Goal: Check status: Check status

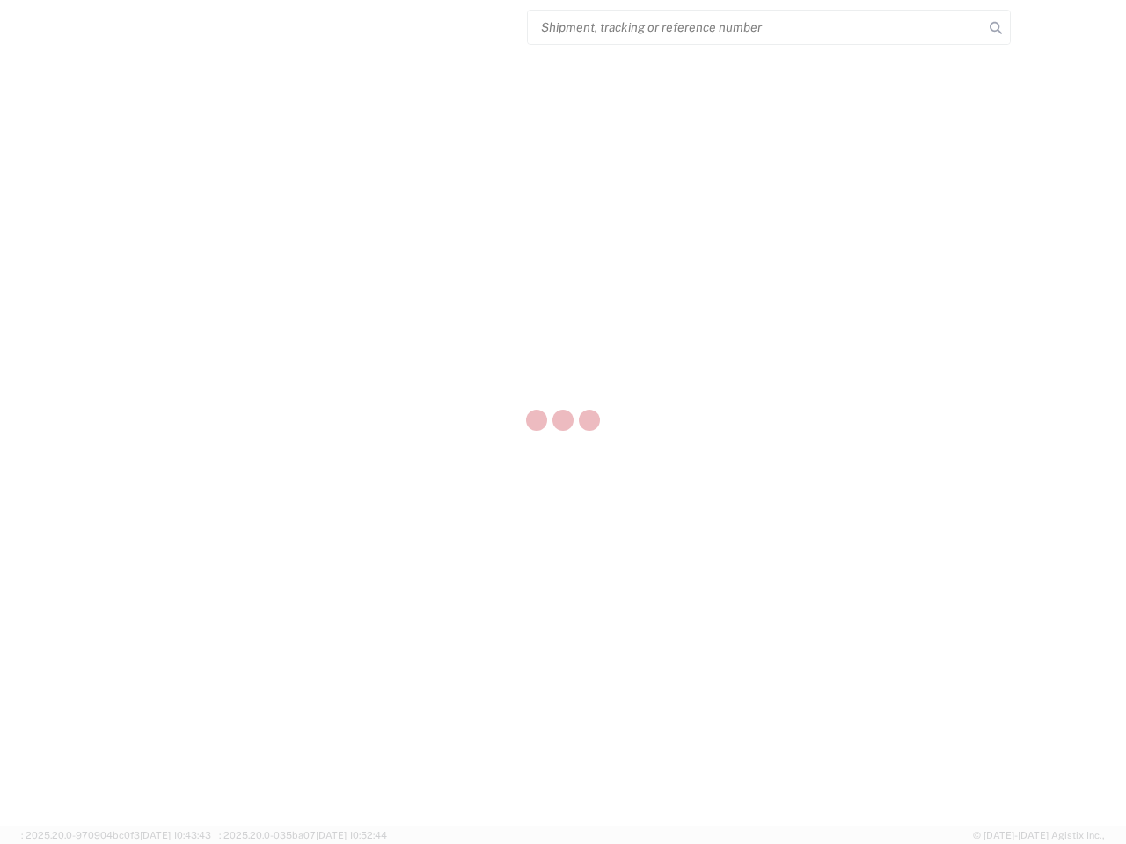
select select "US"
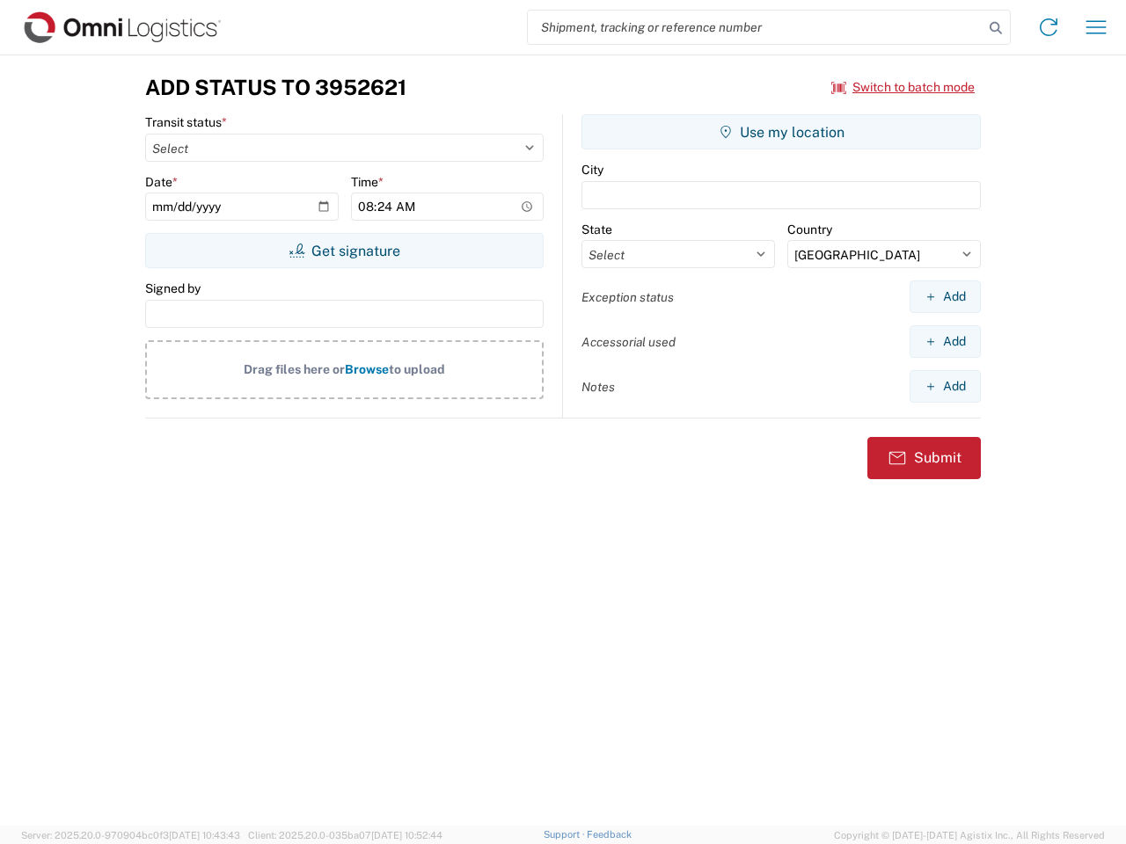
click at [755, 27] on input "search" at bounding box center [756, 27] width 456 height 33
click at [995, 28] on icon at bounding box center [995, 28] width 25 height 25
click at [1048, 27] on icon at bounding box center [1048, 27] width 28 height 28
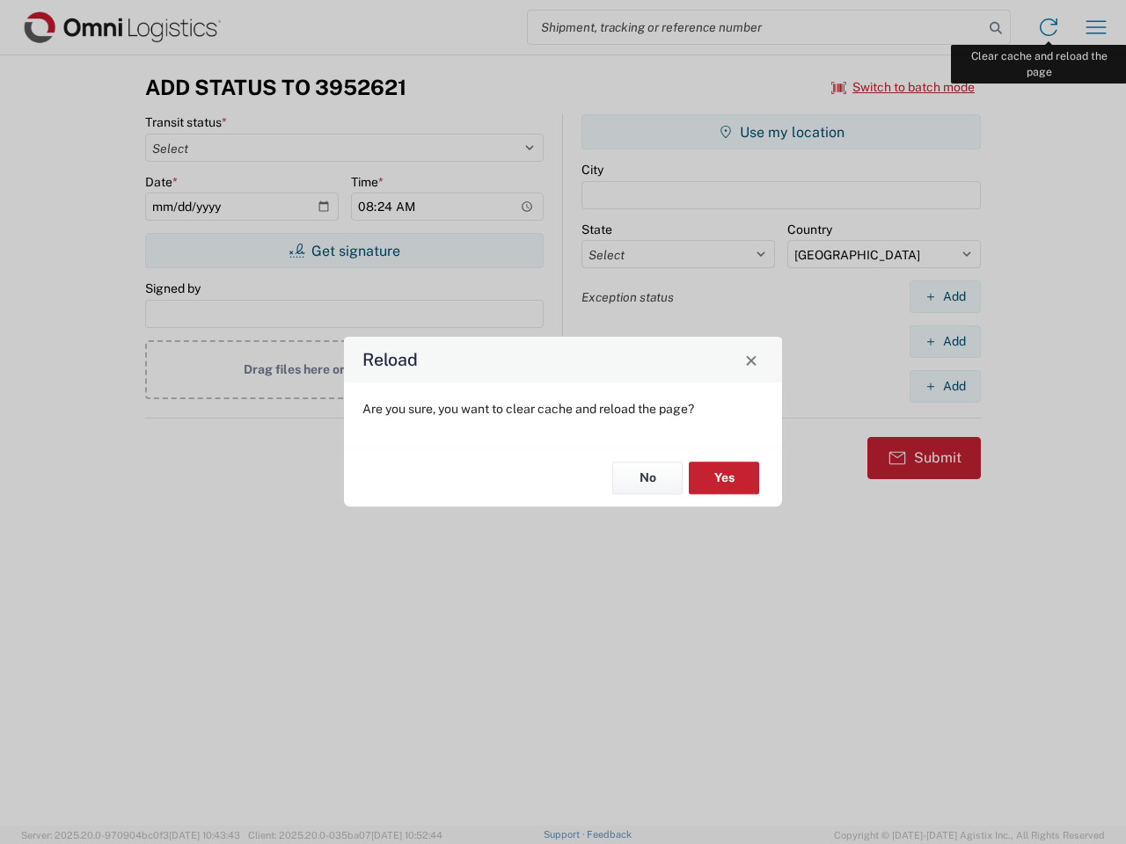
click at [1096, 27] on div "Reload Are you sure, you want to clear cache and reload the page? No Yes" at bounding box center [563, 422] width 1126 height 844
click at [903, 87] on div "Reload Are you sure, you want to clear cache and reload the page? No Yes" at bounding box center [563, 422] width 1126 height 844
click at [344, 251] on div "Reload Are you sure, you want to clear cache and reload the page? No Yes" at bounding box center [563, 422] width 1126 height 844
click at [781, 132] on div "Reload Are you sure, you want to clear cache and reload the page? No Yes" at bounding box center [563, 422] width 1126 height 844
click at [944, 296] on div "Reload Are you sure, you want to clear cache and reload the page? No Yes" at bounding box center [563, 422] width 1126 height 844
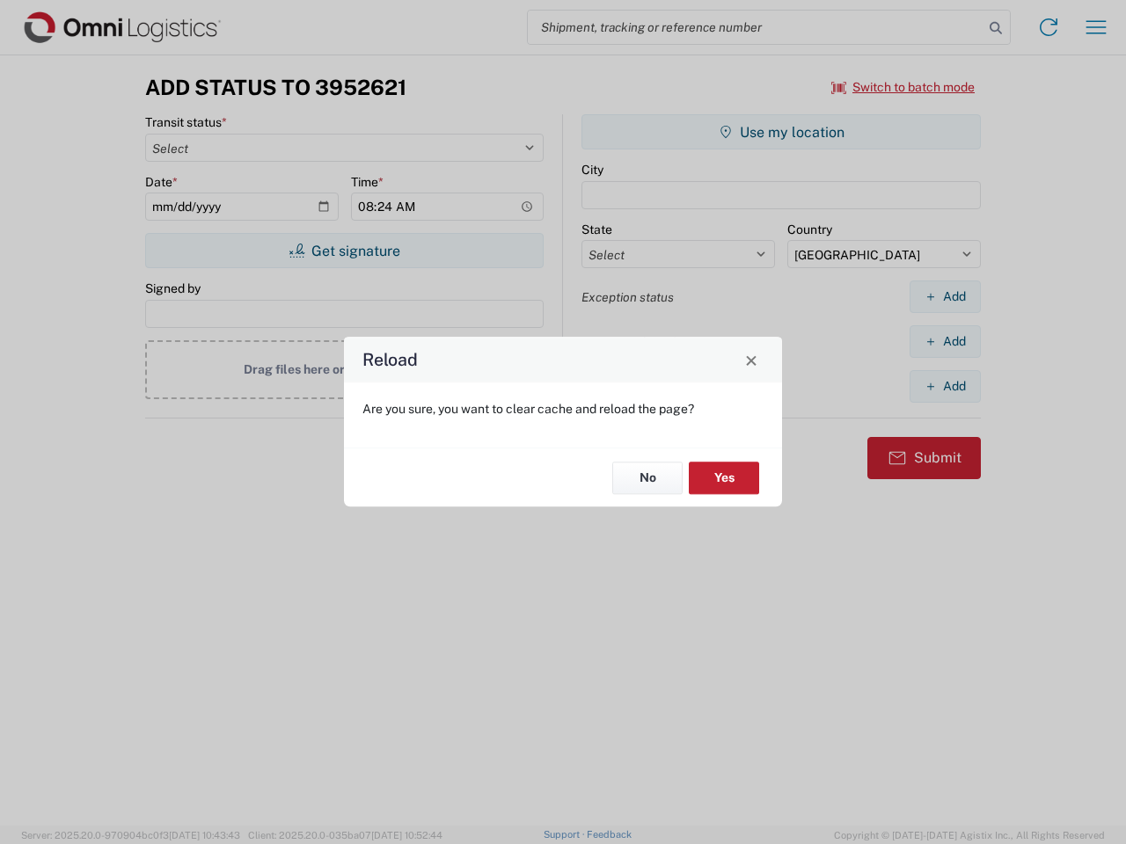
click at [944, 341] on div "Reload Are you sure, you want to clear cache and reload the page? No Yes" at bounding box center [563, 422] width 1126 height 844
click at [944, 386] on div "Reload Are you sure, you want to clear cache and reload the page? No Yes" at bounding box center [563, 422] width 1126 height 844
